Goal: Information Seeking & Learning: Learn about a topic

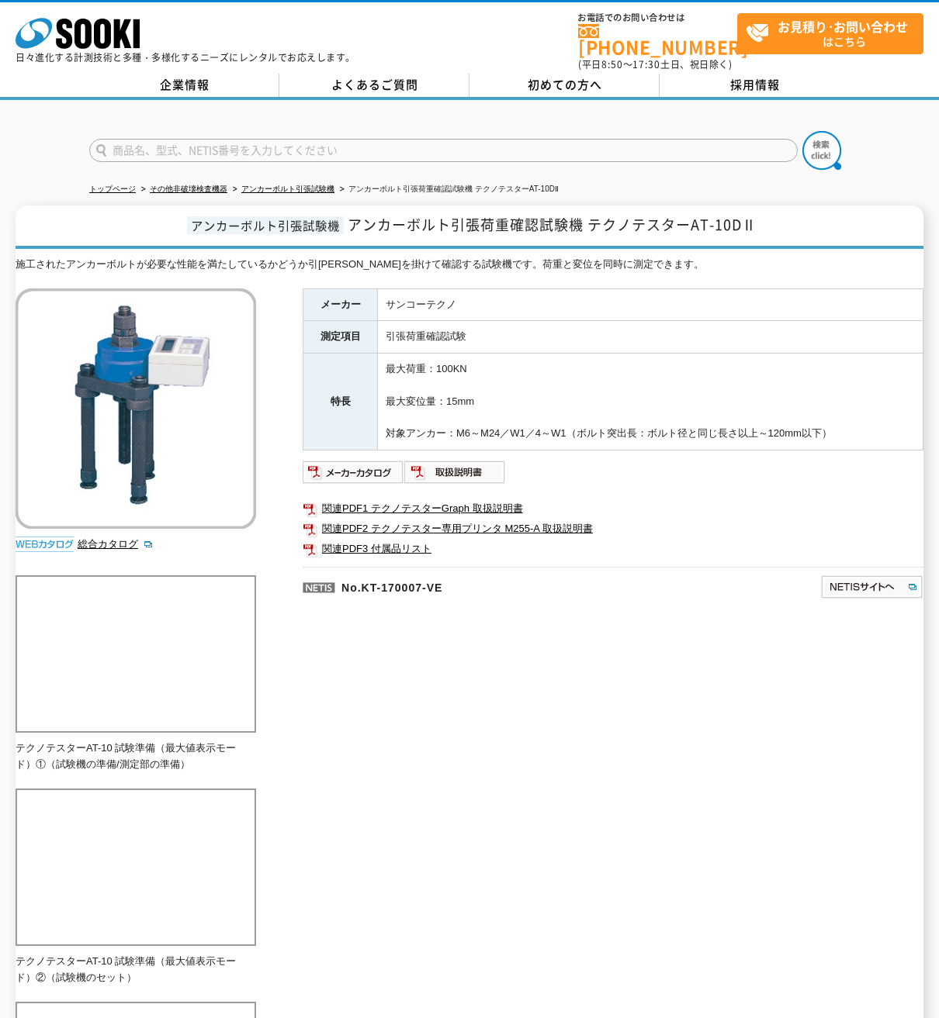
click at [487, 702] on div "施工されたアンカーボルトが必要な性能を満たしているかどうか引[PERSON_NAME]を掛けて確認する試験機です。荷重と変位を同時に測定できます。 総合カタロ…" at bounding box center [470, 950] width 908 height 1387
click at [609, 469] on ul at bounding box center [613, 472] width 621 height 25
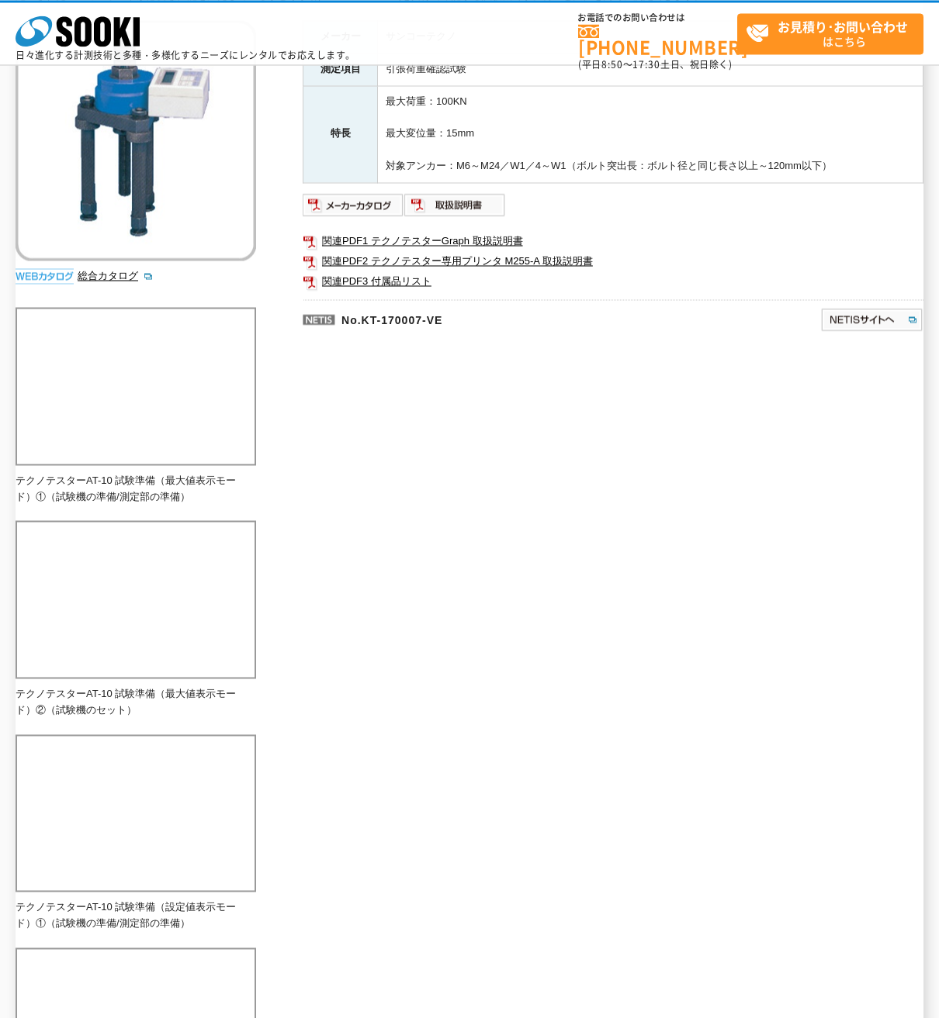
scroll to position [103, 0]
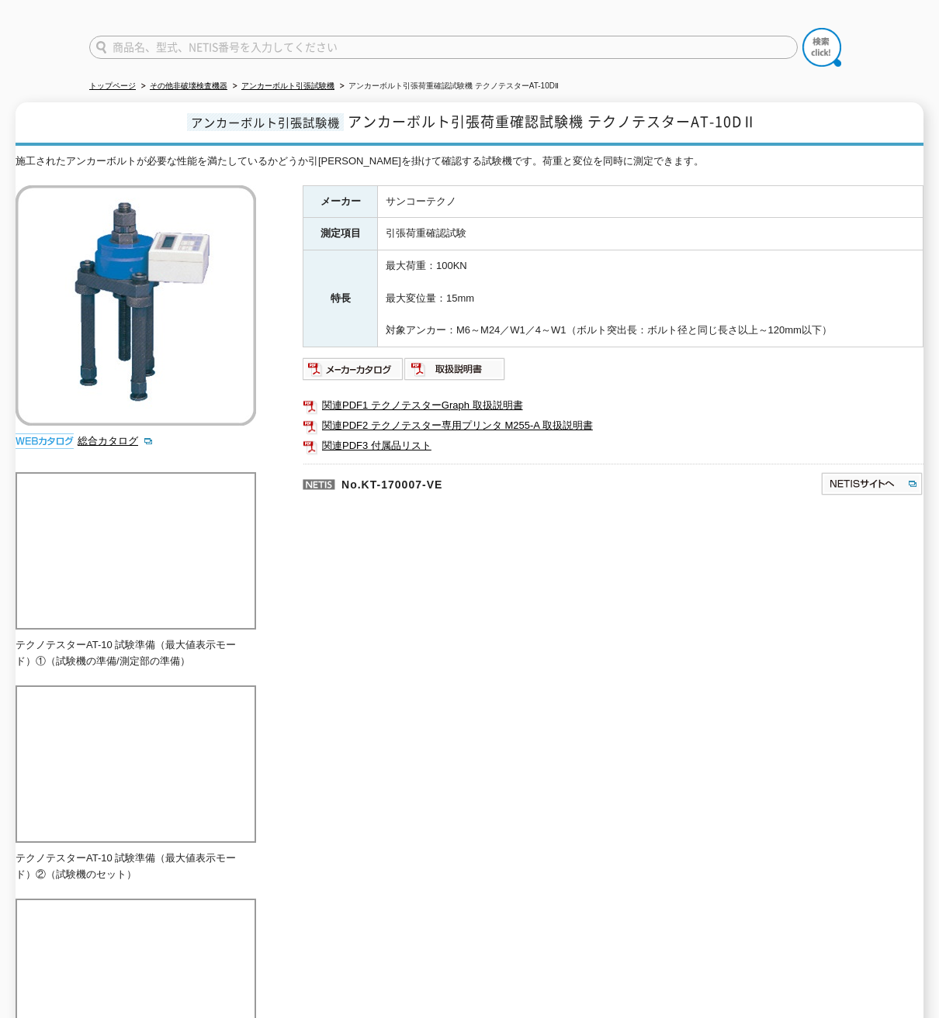
click at [597, 370] on ul at bounding box center [613, 369] width 621 height 25
click at [598, 316] on td "最大荷重：100KN 最大変位量：15mm 対象アンカー：M6～M24／W1／4～W1（ボルト突出長：ボルト径と同じ長さ以上～120mm以下）" at bounding box center [650, 299] width 545 height 97
click at [559, 239] on td "引張荷重確認試験" at bounding box center [650, 234] width 545 height 33
click at [431, 357] on img at bounding box center [455, 369] width 102 height 25
click at [572, 284] on td "最大荷重：100KN 最大変位量：15mm 対象アンカー：M6～M24／W1／4～W1（ボルト突出長：ボルト径と同じ長さ以上～120mm以下）" at bounding box center [650, 299] width 545 height 97
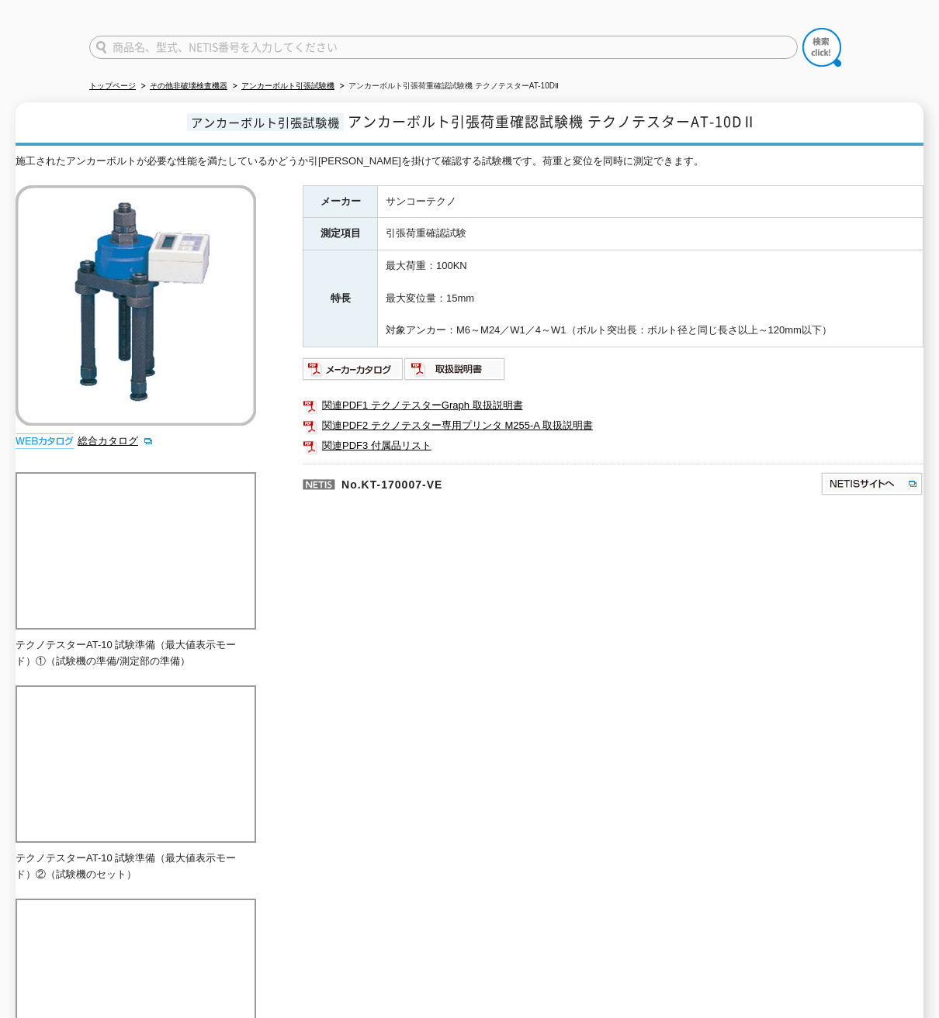
click at [575, 298] on td "最大荷重：100KN 最大変位量：15mm 対象アンカー：M6～M24／W1／4～W1（ボルト突出長：ボルト径と同じ長さ以上～120mm以下）" at bounding box center [650, 299] width 545 height 97
click at [579, 237] on td "引張荷重確認試験" at bounding box center [650, 234] width 545 height 33
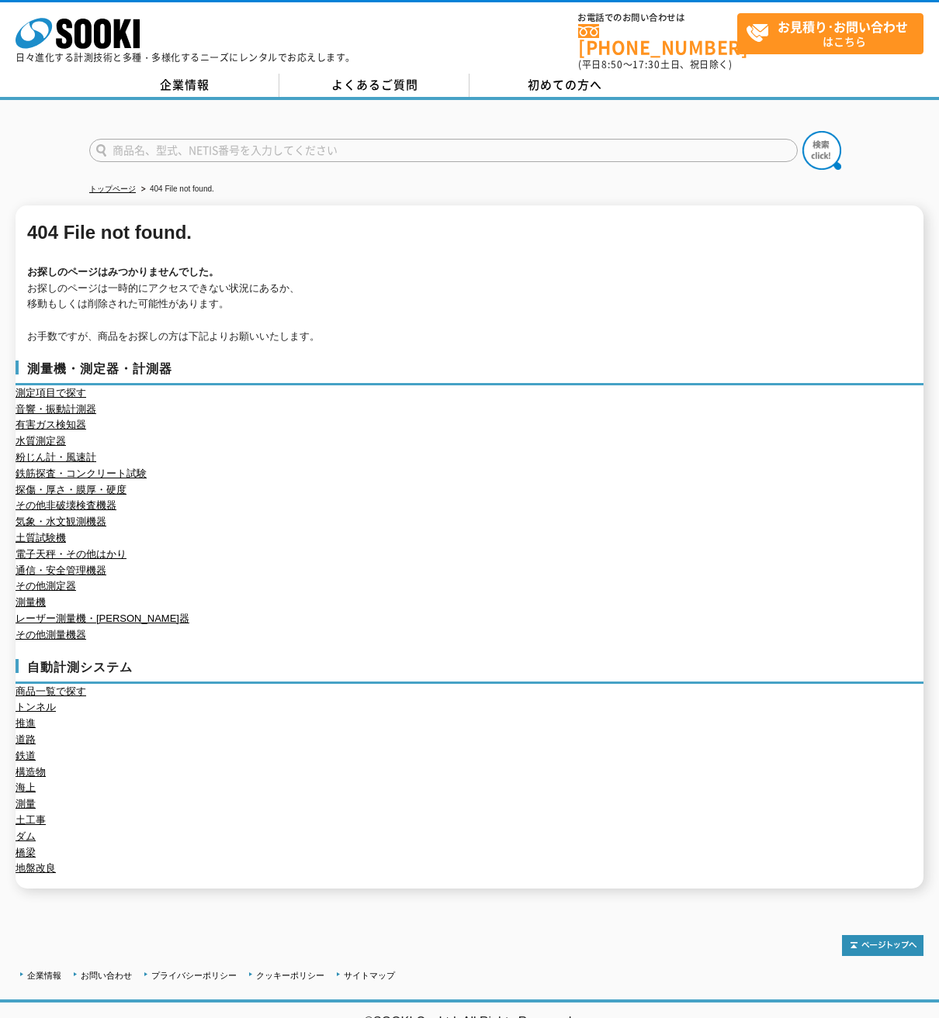
click at [479, 316] on p "お探しのページは一時的にアクセスできない状況にあるか、 移動もしくは削除された可能性があります。 お手数ですが、商品をお探しの方は下記よりお願いいたします。" at bounding box center [471, 313] width 888 height 64
